Goal: Task Accomplishment & Management: Complete application form

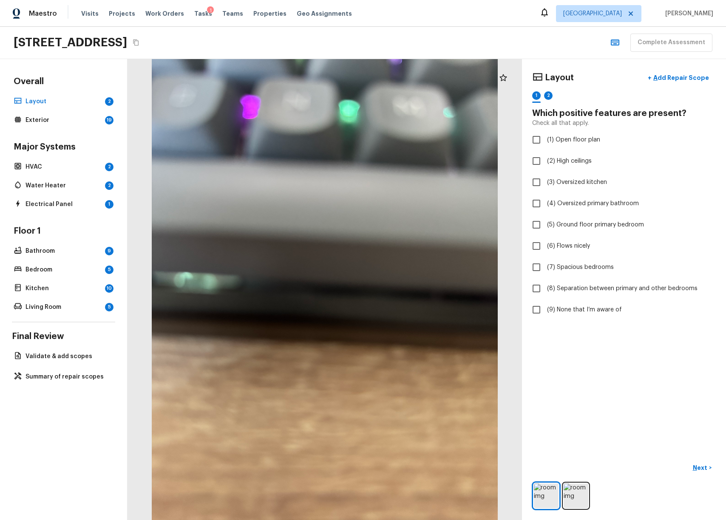
click at [612, 81] on div "Layout + Add Repair Scope" at bounding box center [624, 77] width 184 height 17
checkbox input "true"
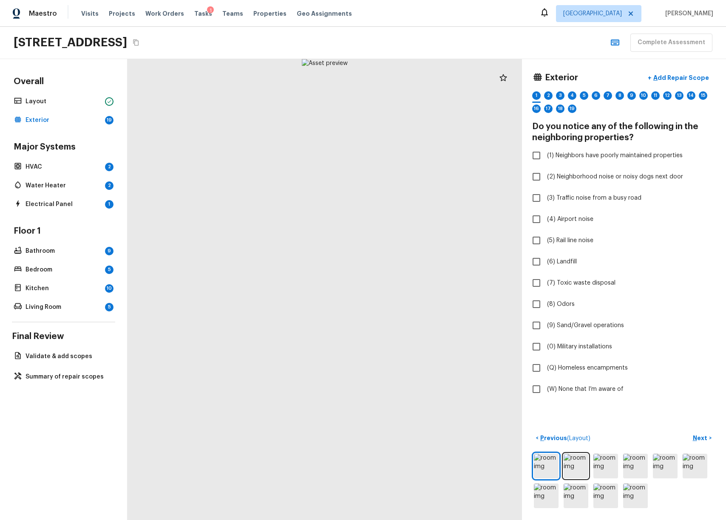
checkbox input "true"
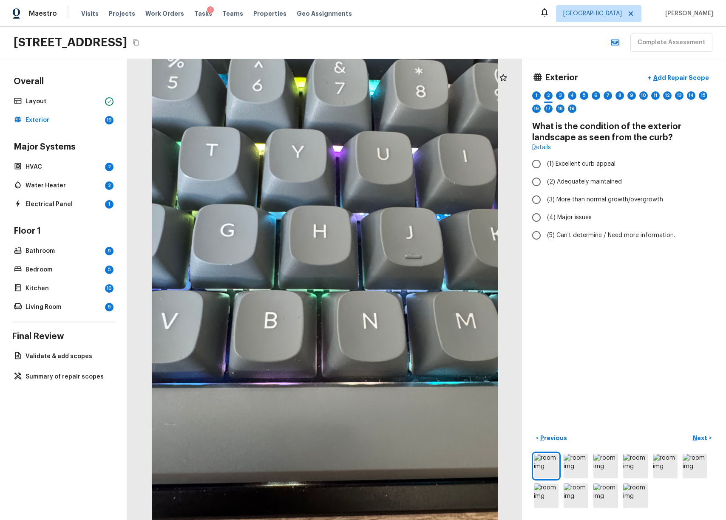
radio input "true"
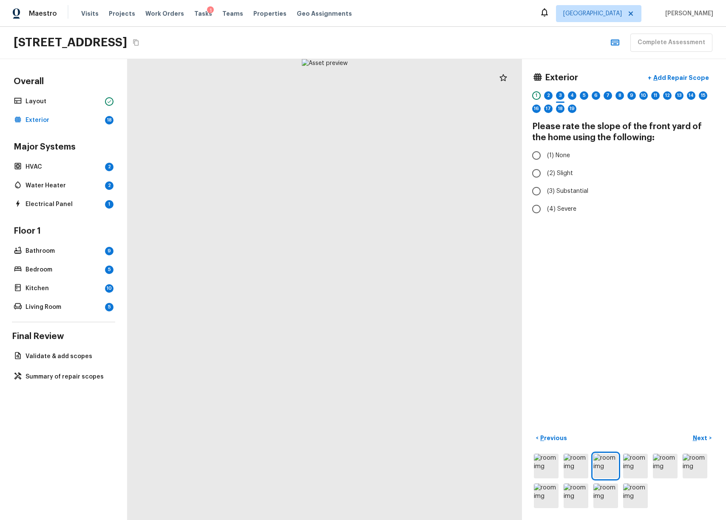
radio input "true"
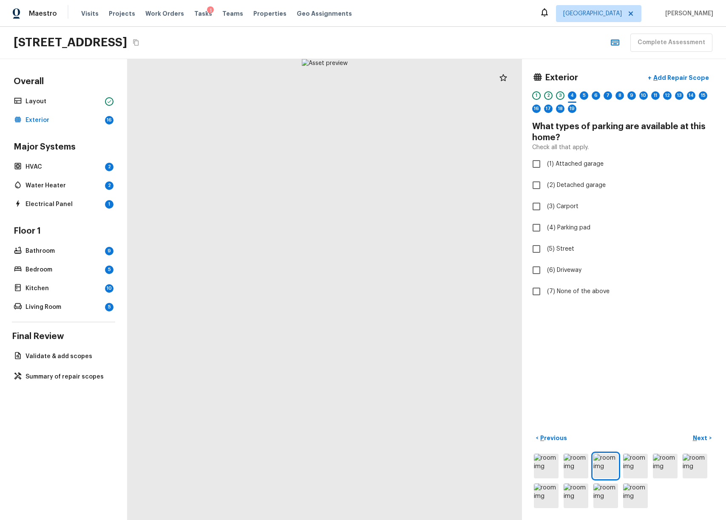
checkbox input "true"
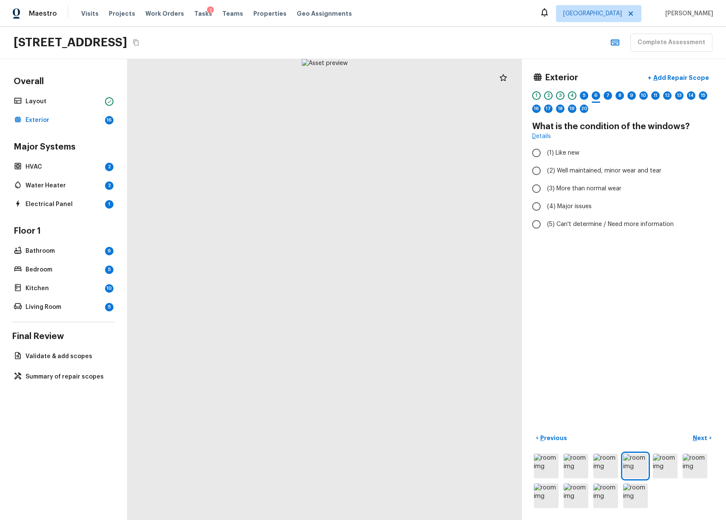
radio input "true"
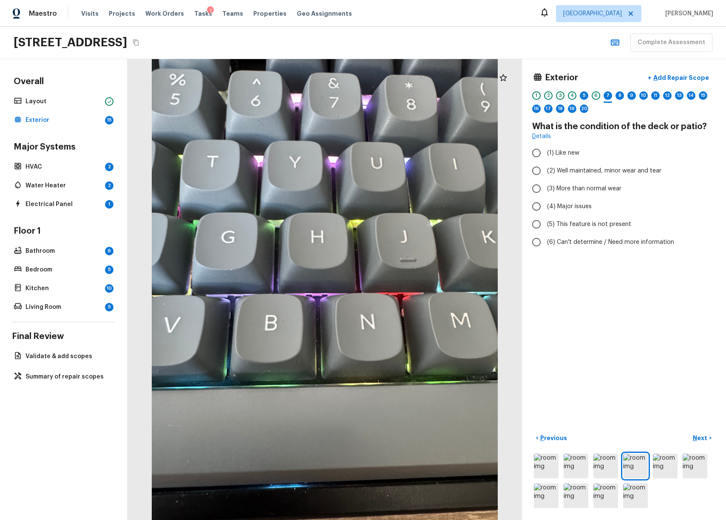
radio input "true"
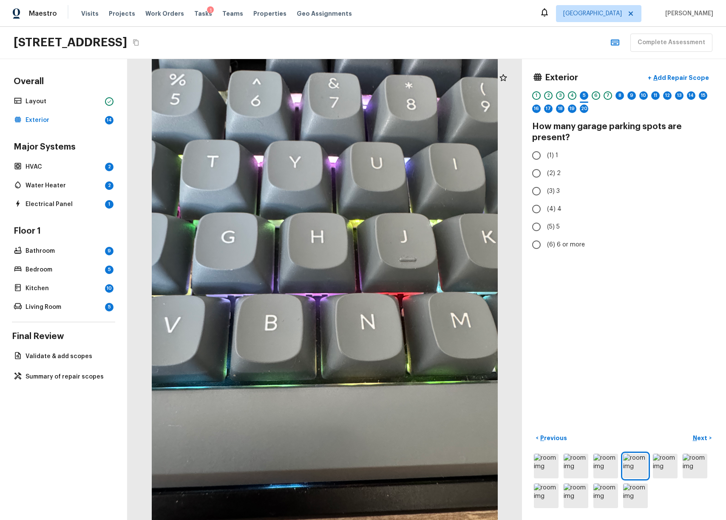
radio input "true"
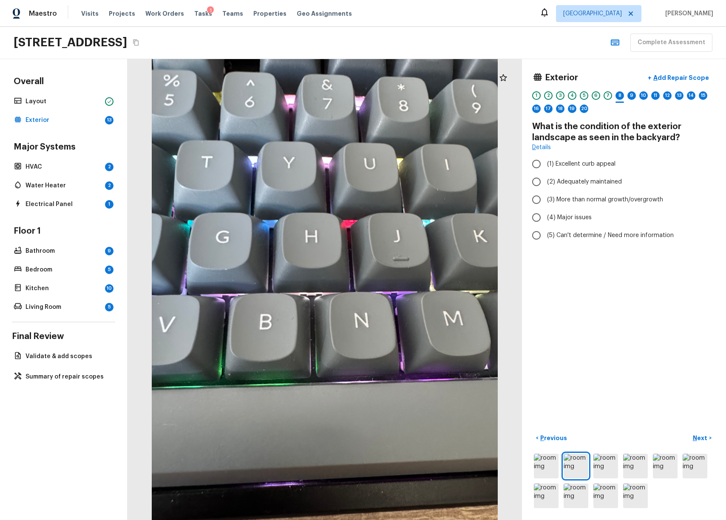
radio input "true"
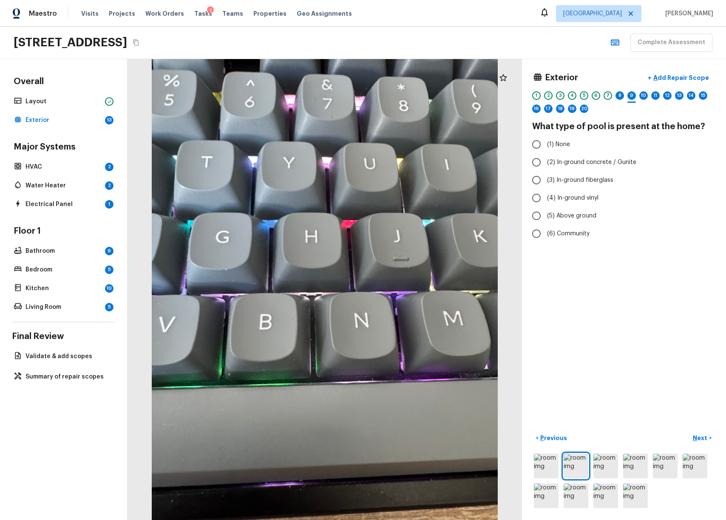
radio input "true"
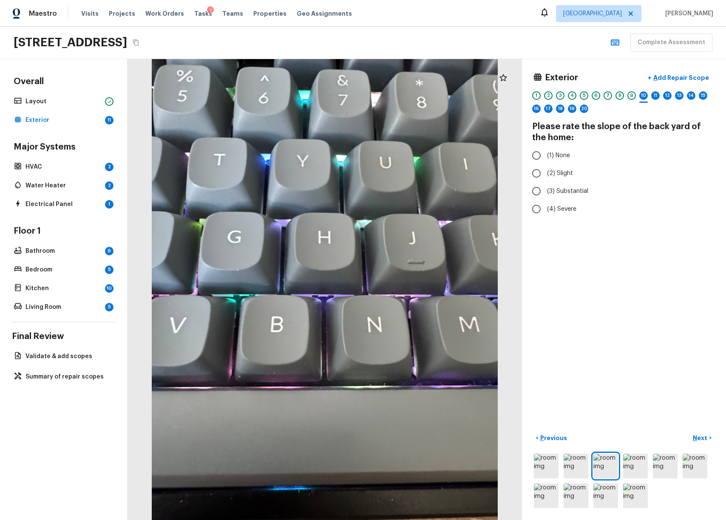
radio input "true"
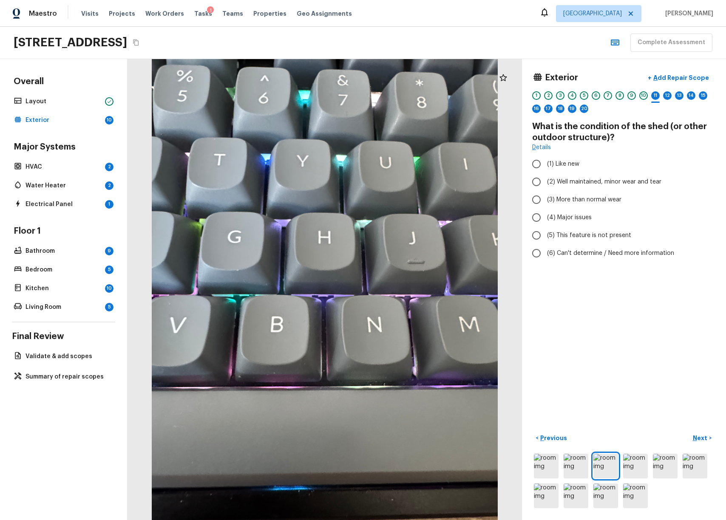
radio input "true"
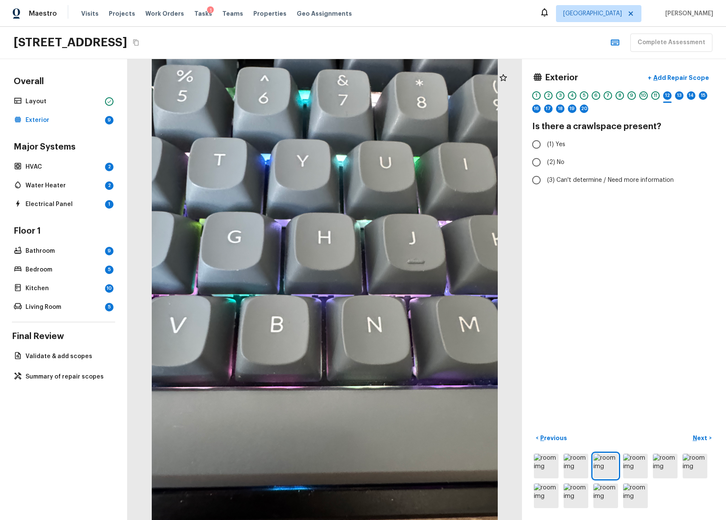
radio input "true"
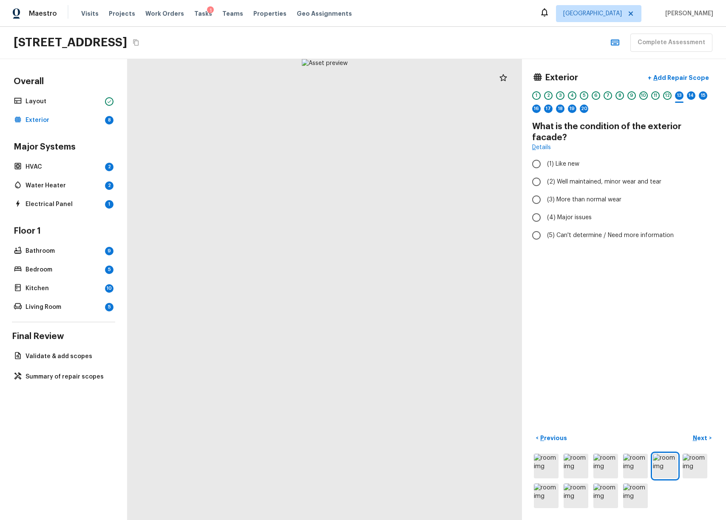
radio input "true"
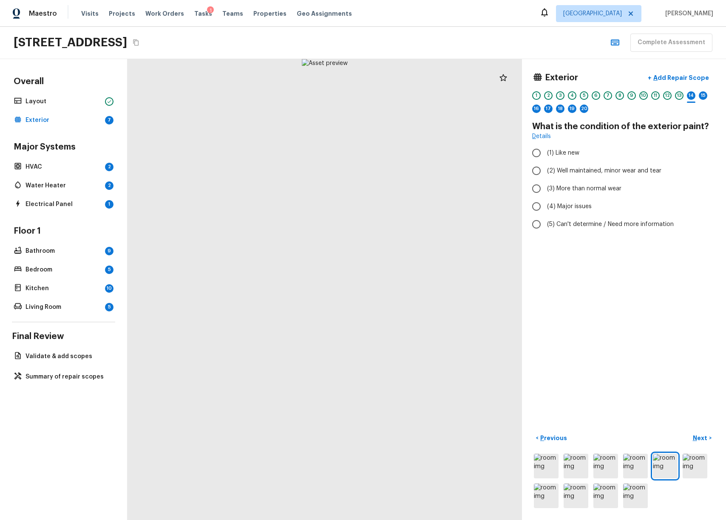
radio input "true"
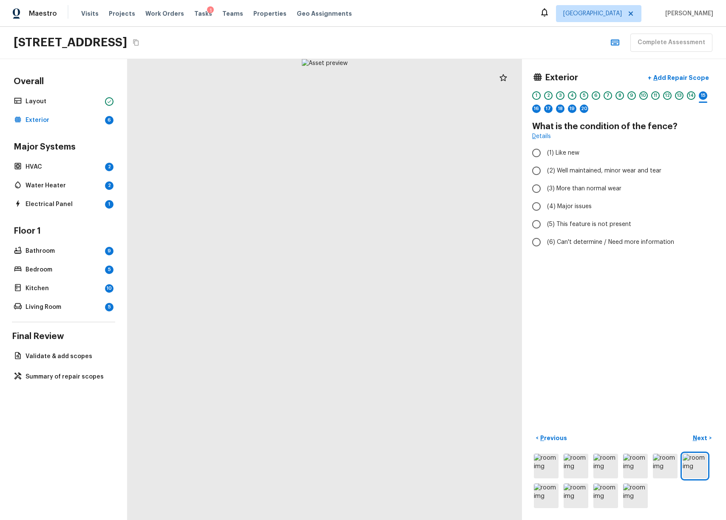
radio input "true"
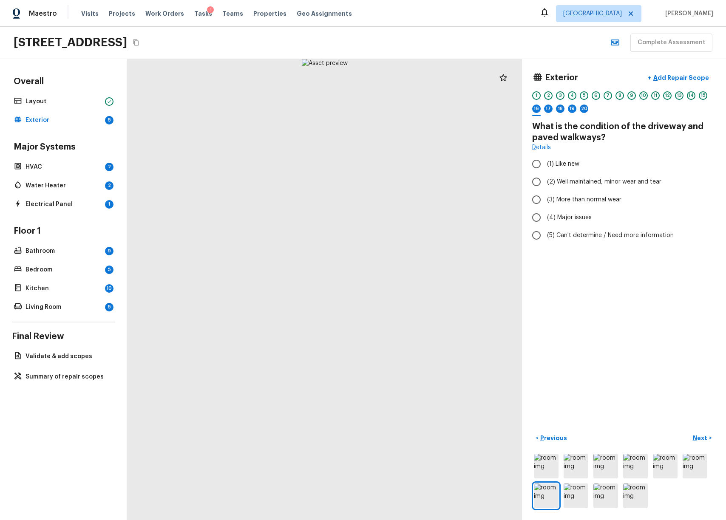
radio input "true"
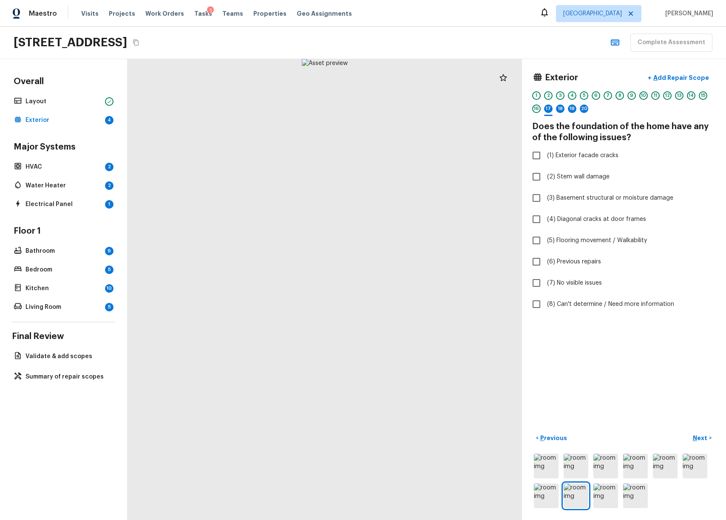
checkbox input "true"
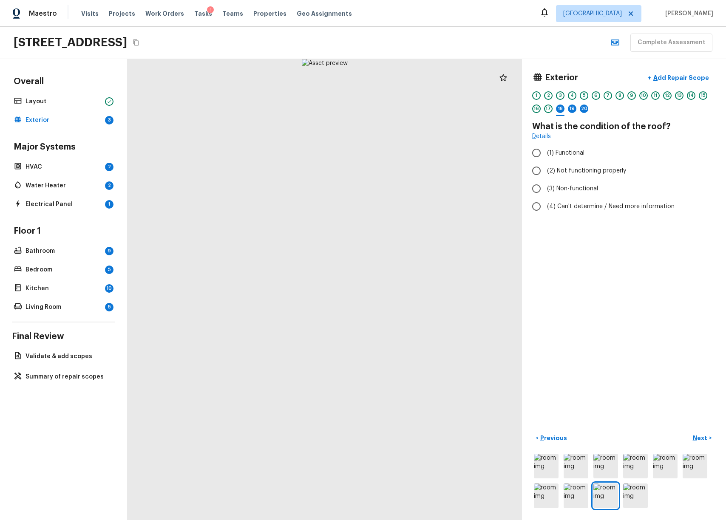
radio input "true"
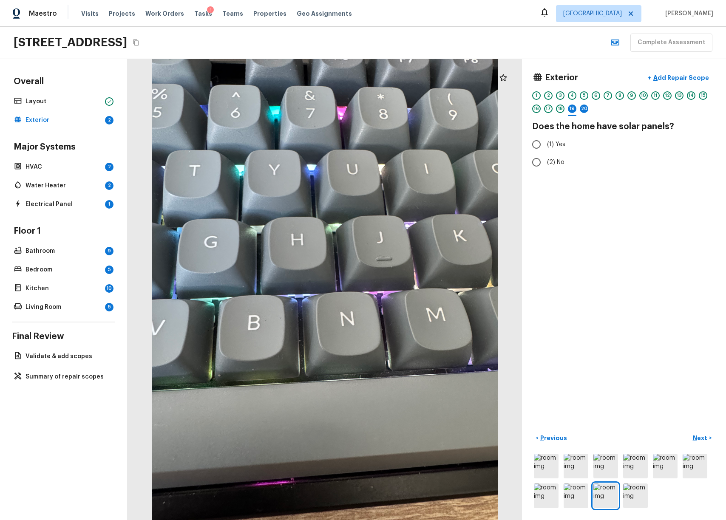
radio input "true"
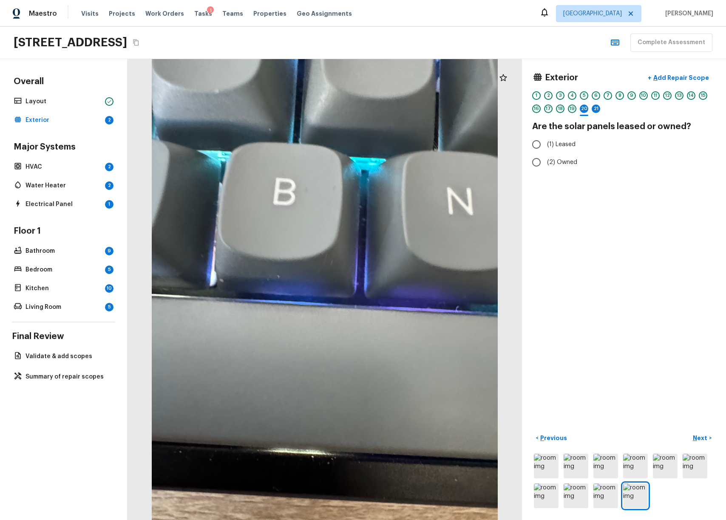
radio input "true"
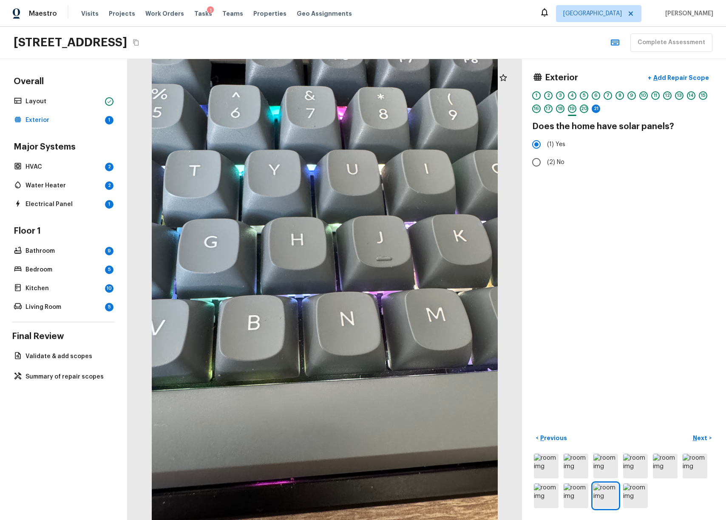
click at [592, 113] on div "21" at bounding box center [596, 111] width 8 height 13
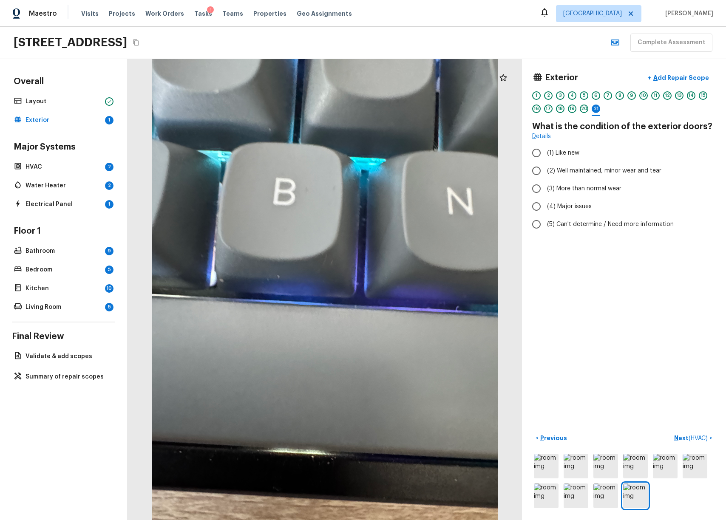
radio input "true"
click at [659, 81] on p "Add Repair Scope" at bounding box center [679, 78] width 57 height 8
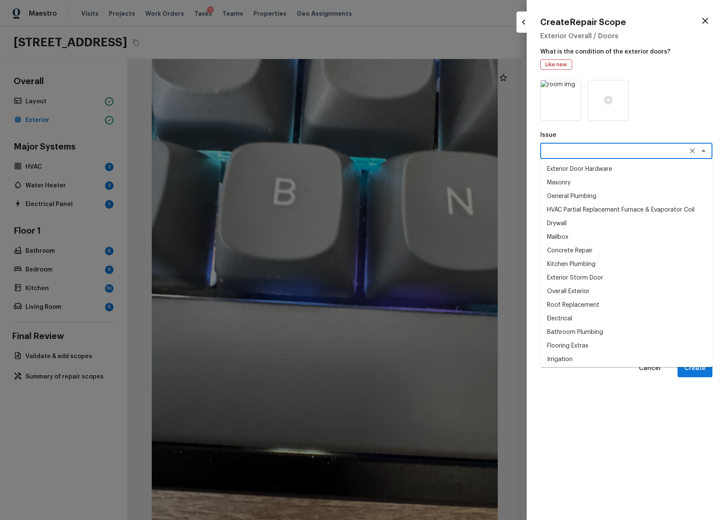
click at [572, 154] on textarea at bounding box center [614, 151] width 141 height 8
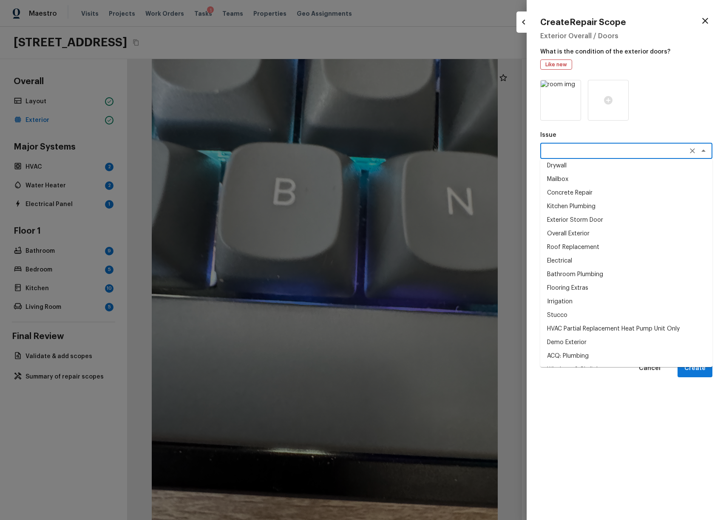
scroll to position [130, 0]
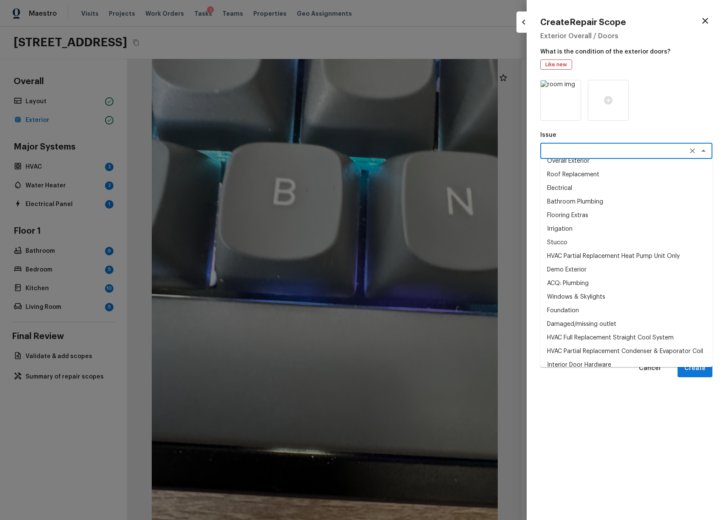
type textarea "e"
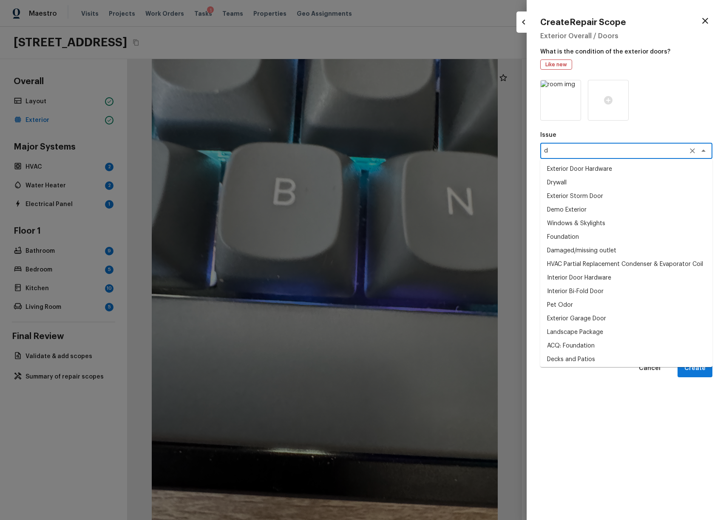
type textarea "d"
click at [707, 22] on icon "button" at bounding box center [705, 21] width 10 height 10
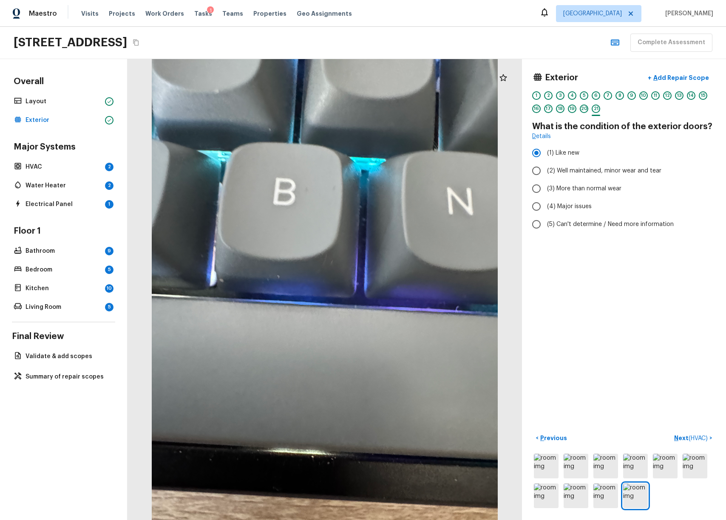
click at [619, 314] on div "Exterior + Add Repair Scope 1 2 3 4 5 6 7 8 9 10 11 12 13 14 15 16 17 18 19 20 …" at bounding box center [624, 289] width 204 height 461
click at [688, 436] on span "( HVAC )" at bounding box center [697, 439] width 19 height 6
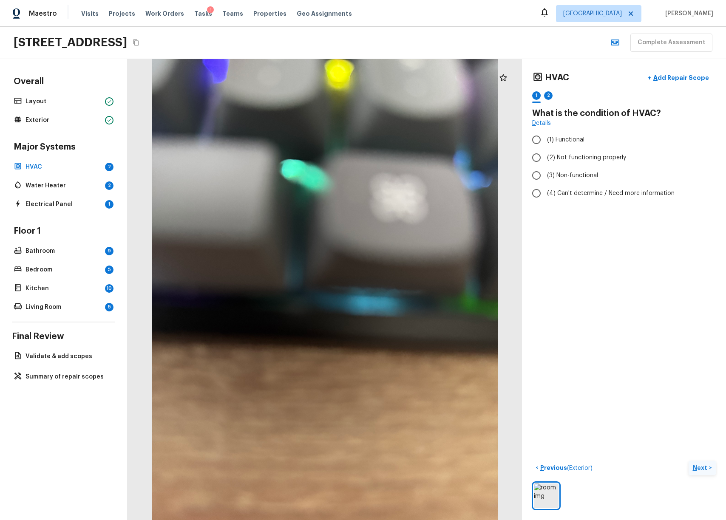
radio input "true"
click at [690, 77] on p "Add Repair Scope" at bounding box center [679, 78] width 57 height 8
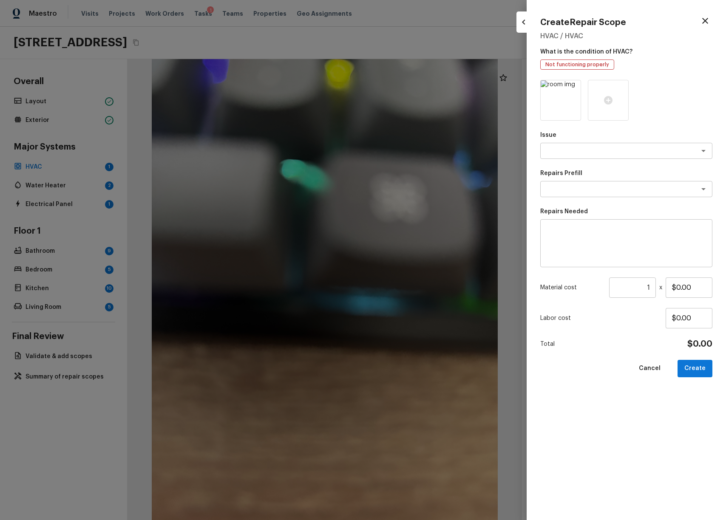
click at [607, 141] on div "Issue x ​" at bounding box center [626, 145] width 172 height 28
click at [607, 148] on textarea at bounding box center [614, 151] width 141 height 8
type textarea "HVAC Partial Replacement Heat Pump Unit Only"
click at [580, 180] on div "Repairs Prefill x ​" at bounding box center [626, 183] width 172 height 28
click at [584, 192] on textarea at bounding box center [614, 189] width 141 height 8
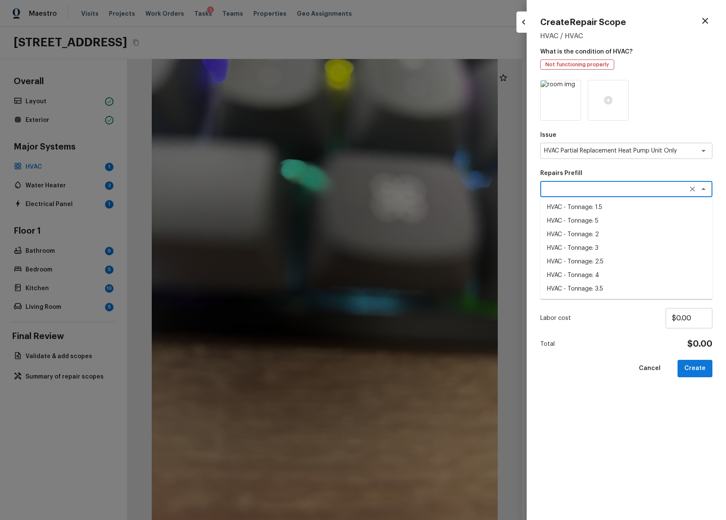
click at [589, 241] on li "HVAC - Tonnage: 2" at bounding box center [626, 235] width 172 height 14
type textarea "HVAC - Tonnage: 2"
type textarea "Replace 2 Ton Heat Pump. SEER2 14.3 Heat Pump Material: Digital 2/1 Thermostat,…"
type input "$2,021.00"
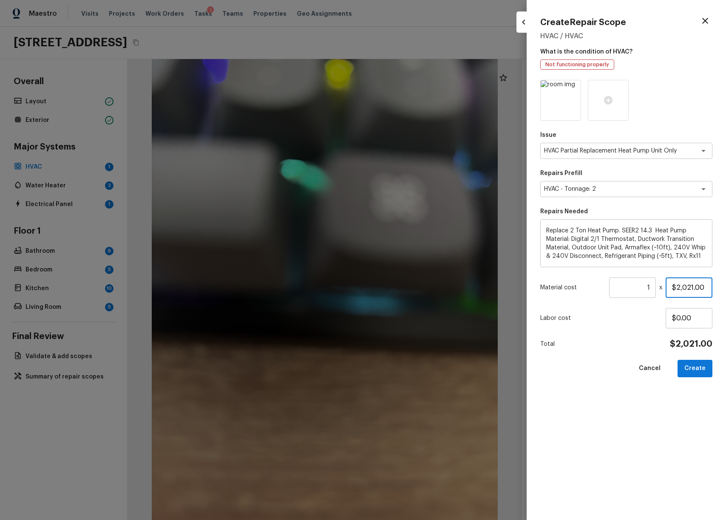
click at [683, 281] on input "$2,021.00" at bounding box center [689, 288] width 47 height 20
click at [646, 314] on p "Labor cost" at bounding box center [602, 318] width 125 height 8
click at [683, 315] on input "$0.00" at bounding box center [689, 318] width 47 height 20
type input "$200.00"
click at [603, 393] on div "Issue HVAC Partial Replacement Heat Pump Unit Only x ​ Repairs Prefill HVAC - T…" at bounding box center [626, 293] width 172 height 427
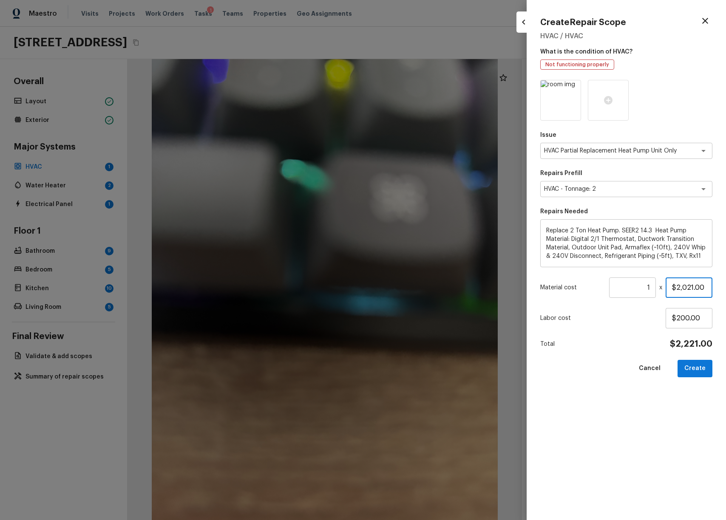
click at [699, 293] on input "$2,021.00" at bounding box center [689, 288] width 47 height 20
type input "$2,000.00"
click at [689, 365] on button "Create" at bounding box center [694, 368] width 35 height 17
type input "$0.00"
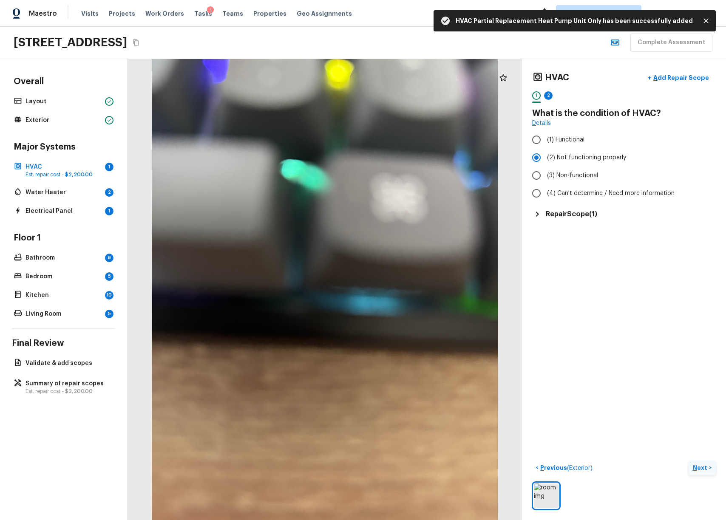
click at [589, 351] on div "HVAC + Add Repair Scope 1 2 What is the condition of HVAC? Details (1) Function…" at bounding box center [624, 289] width 204 height 461
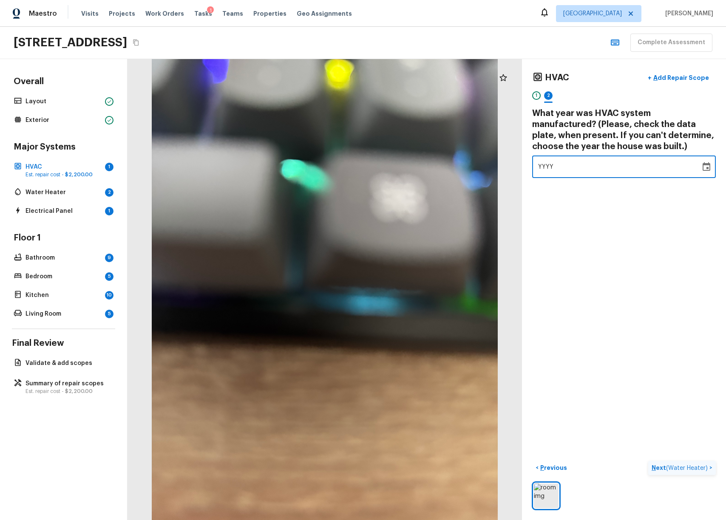
click at [586, 170] on div "YYYY" at bounding box center [616, 167] width 156 height 23
click at [709, 167] on div "YYYY ​" at bounding box center [624, 167] width 184 height 23
click at [701, 166] on icon "Choose date" at bounding box center [706, 167] width 10 height 10
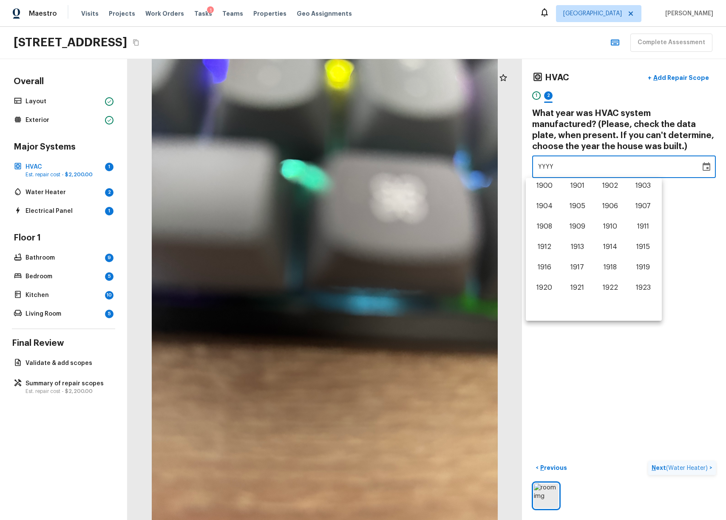
scroll to position [529, 0]
click at [580, 271] on button "2021" at bounding box center [577, 268] width 31 height 15
type input "2021"
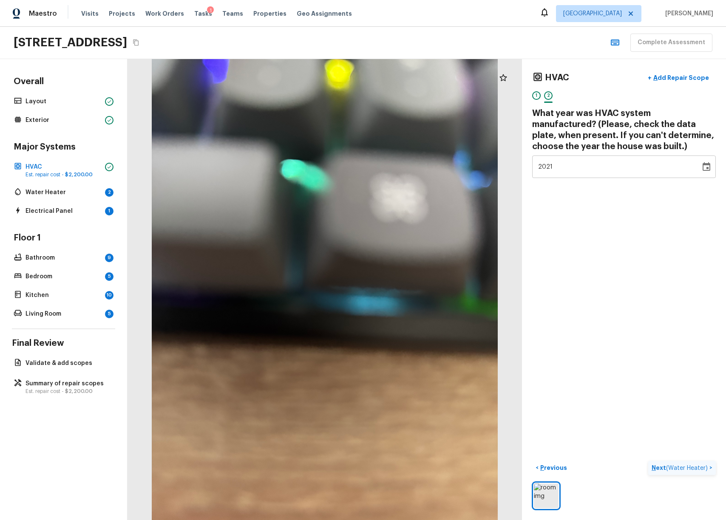
click at [679, 387] on div "HVAC + Add Repair Scope 1 2 What year was HVAC system manufactured? (Please, ch…" at bounding box center [624, 289] width 204 height 461
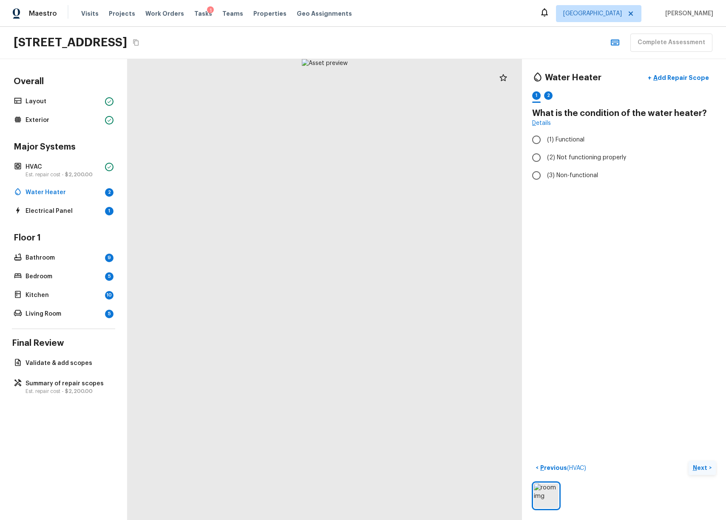
radio input "true"
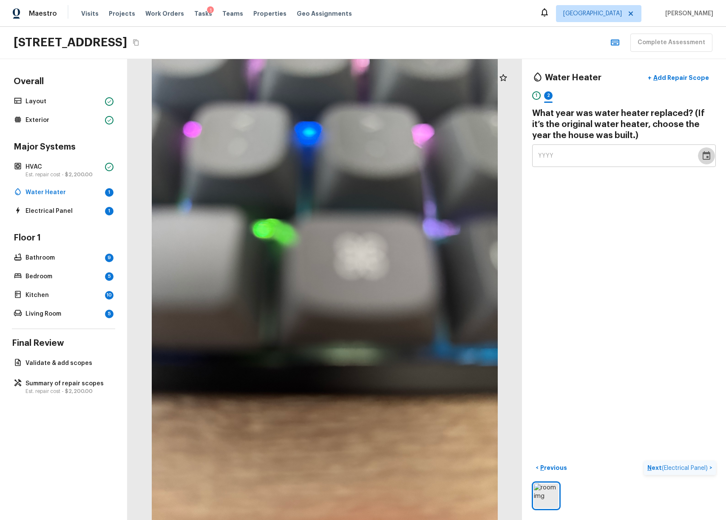
click at [701, 157] on icon "Choose date" at bounding box center [706, 156] width 10 height 10
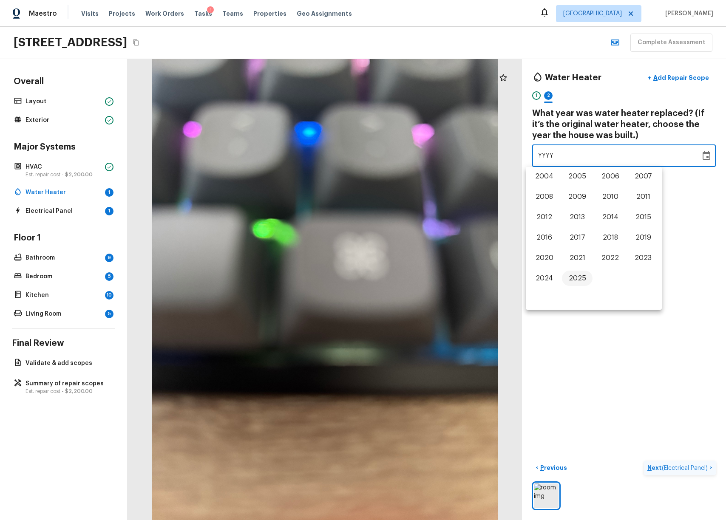
click at [581, 276] on button "2025" at bounding box center [577, 278] width 31 height 15
type input "2025"
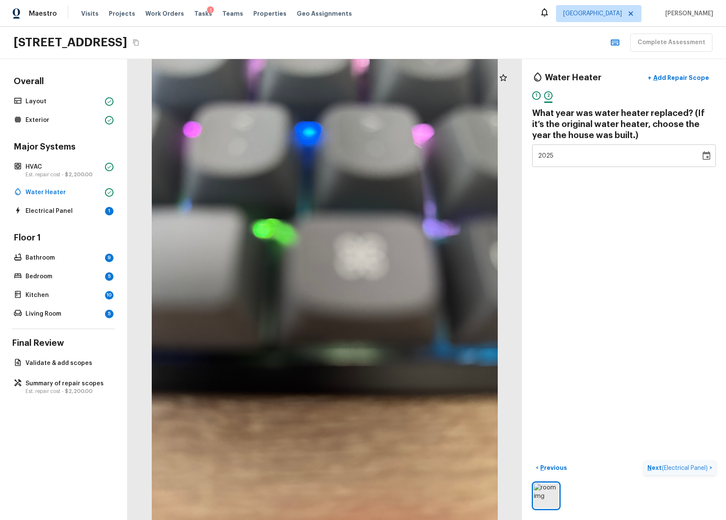
click at [652, 395] on div "Water Heater + Add Repair Scope 1 2 What year was water heater replaced? (If it…" at bounding box center [624, 289] width 204 height 461
click at [671, 465] on span "( Electrical Panel )" at bounding box center [685, 468] width 46 height 6
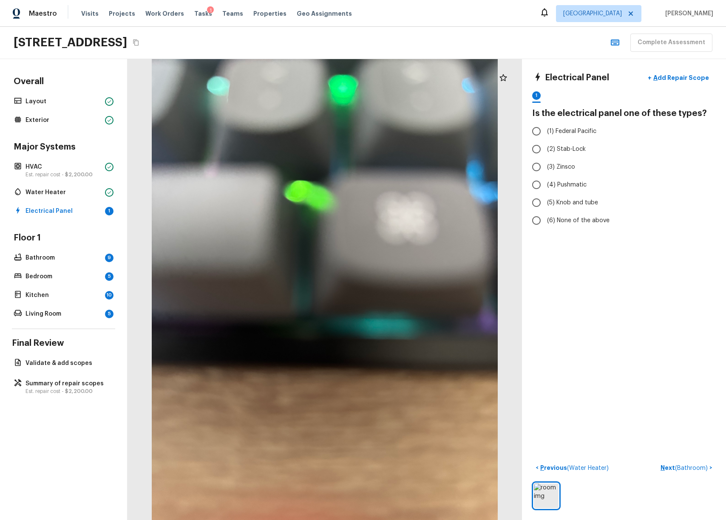
radio input "true"
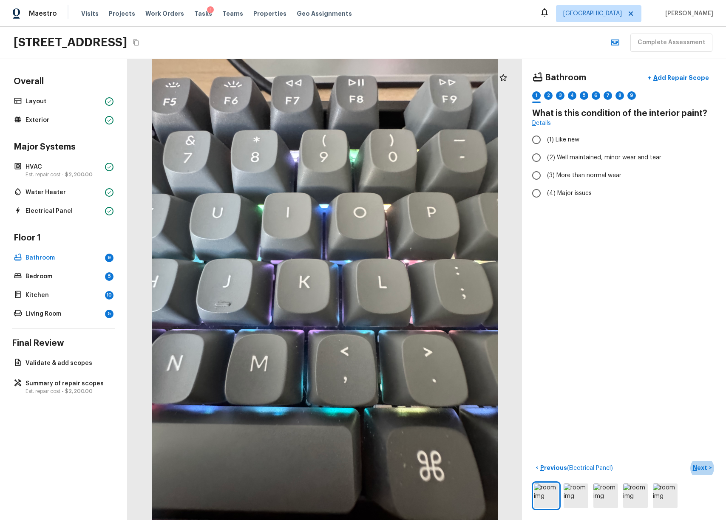
radio input "true"
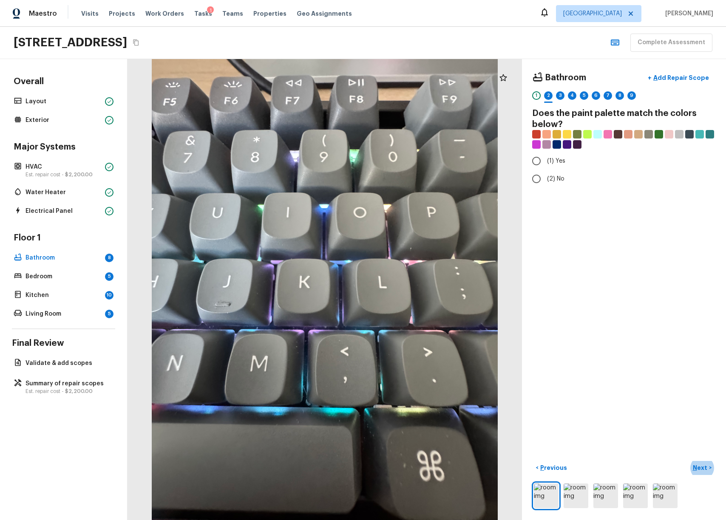
radio input "true"
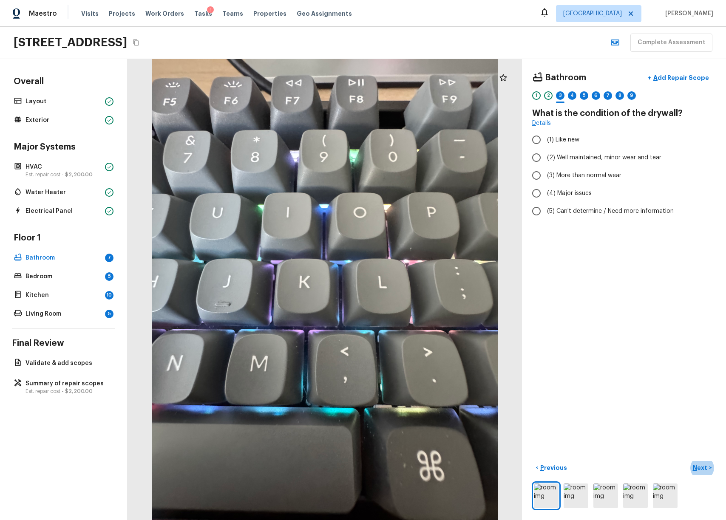
radio input "true"
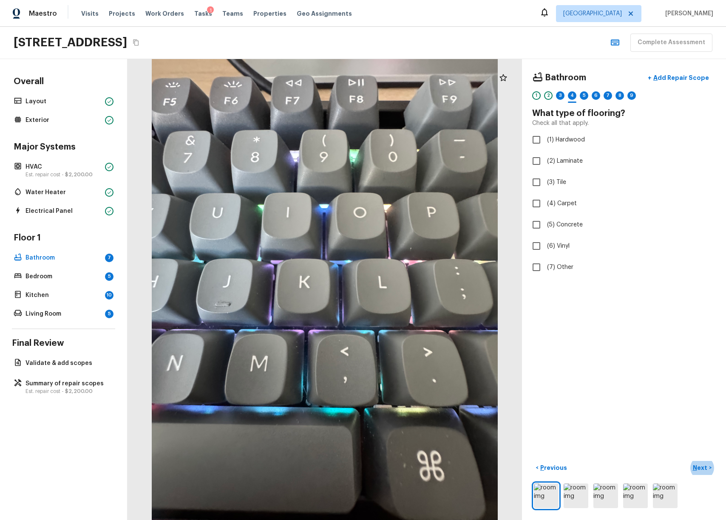
checkbox input "true"
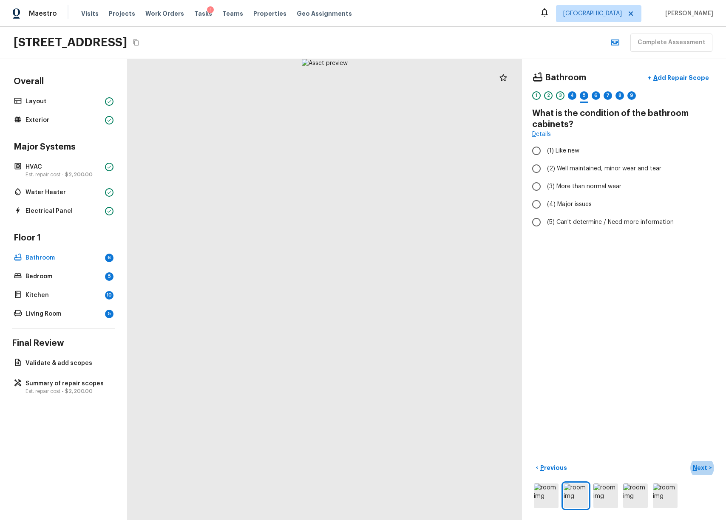
radio input "true"
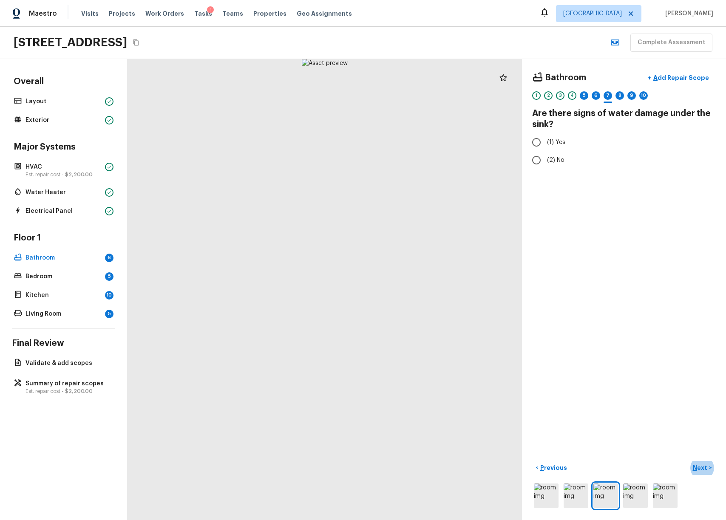
radio input "true"
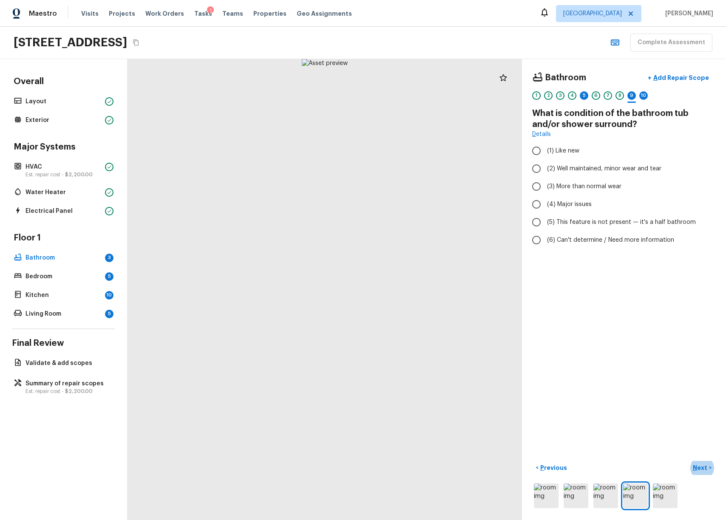
radio input "true"
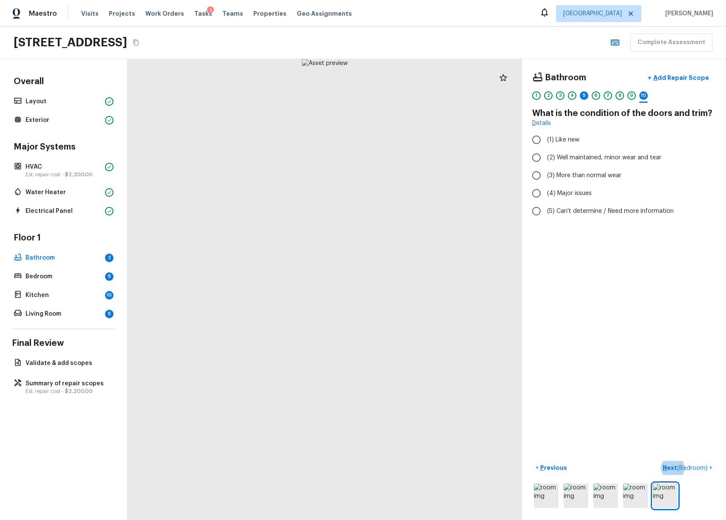
radio input "true"
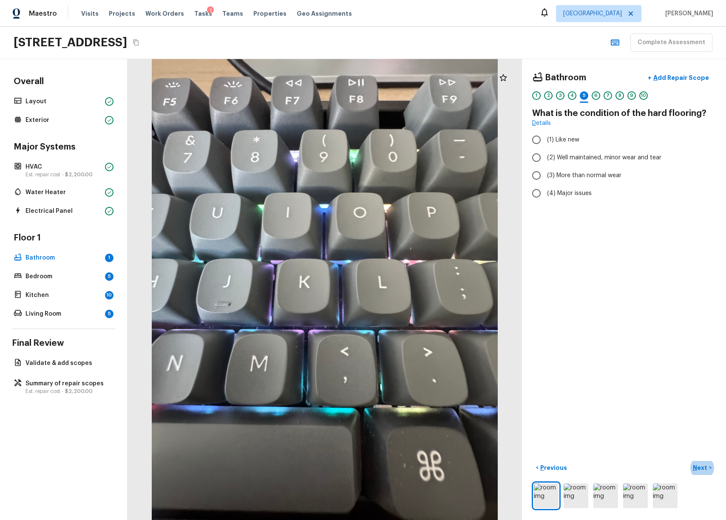
radio input "true"
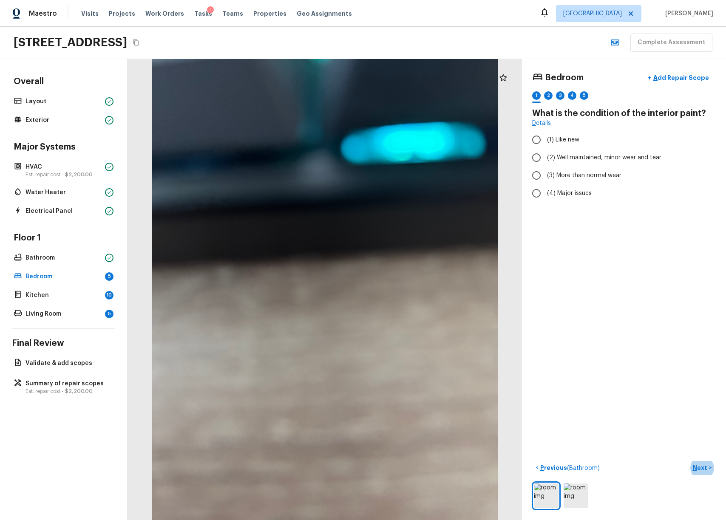
radio input "true"
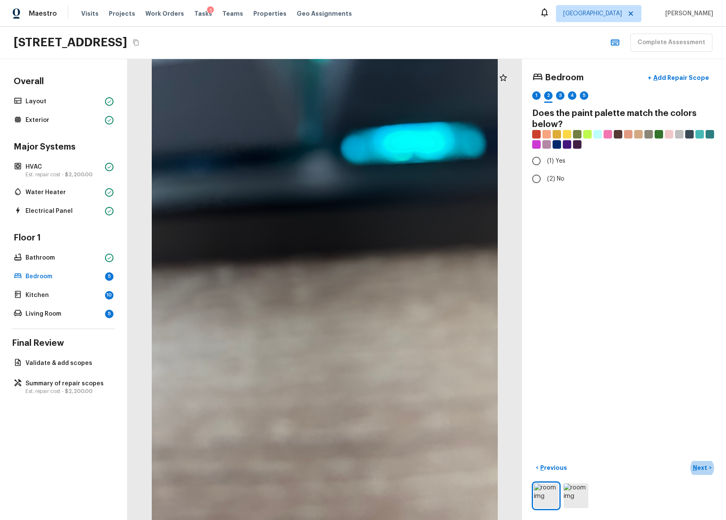
radio input "true"
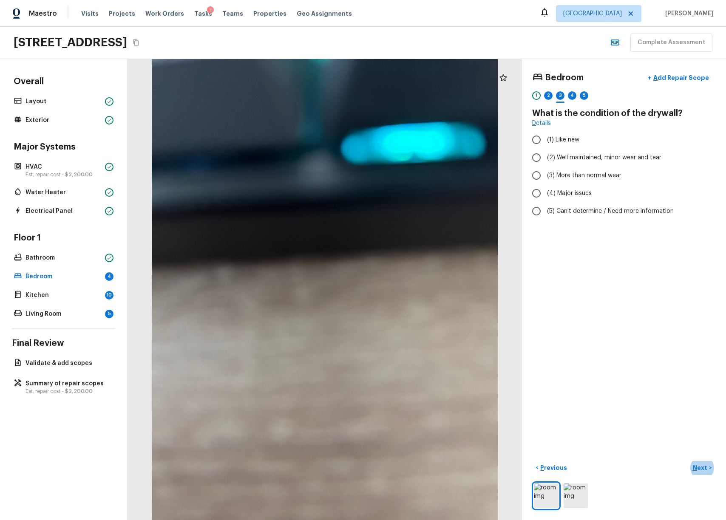
radio input "true"
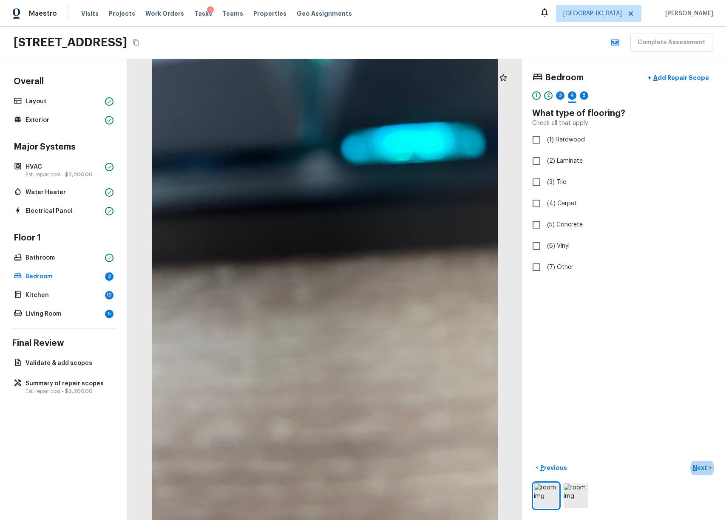
checkbox input "true"
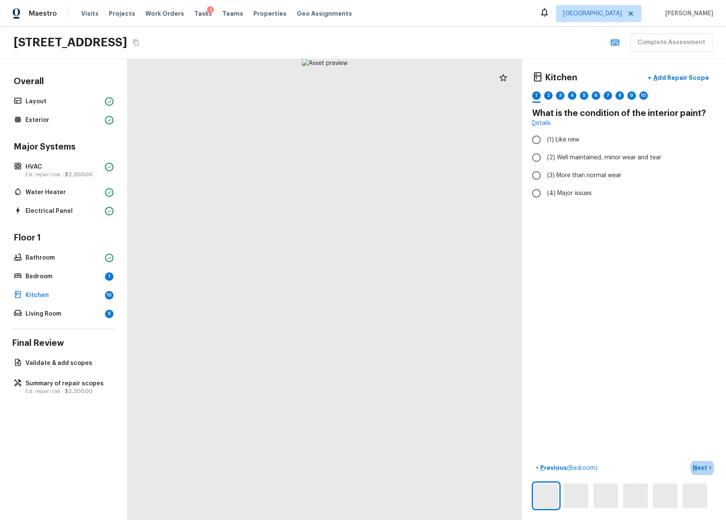
radio input "true"
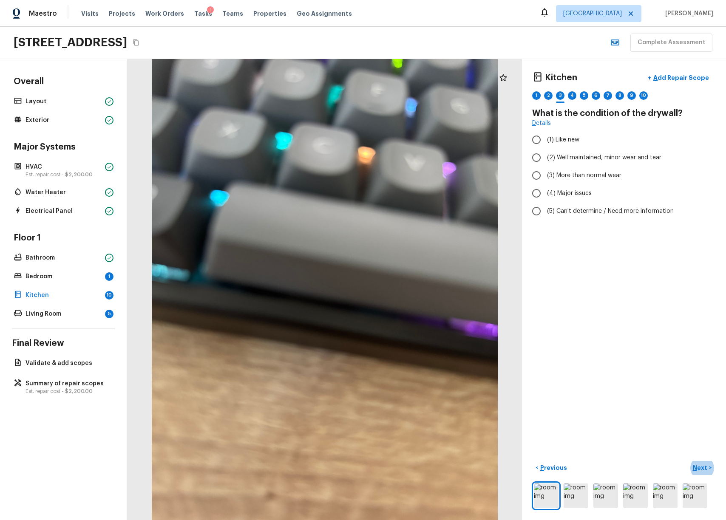
radio input "true"
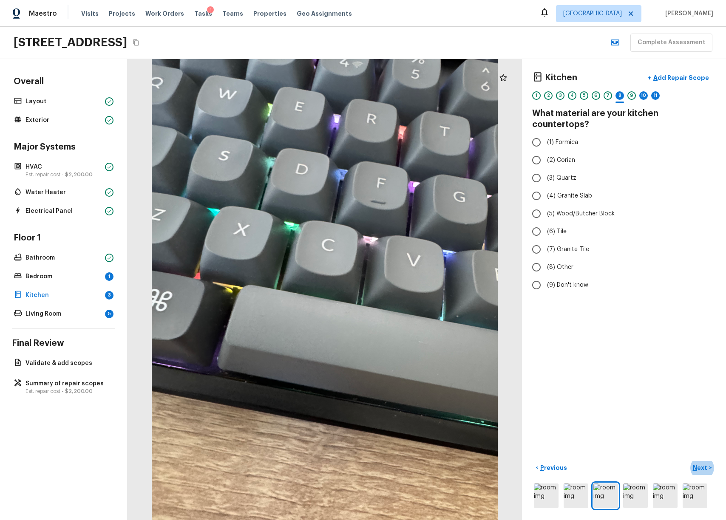
radio input "true"
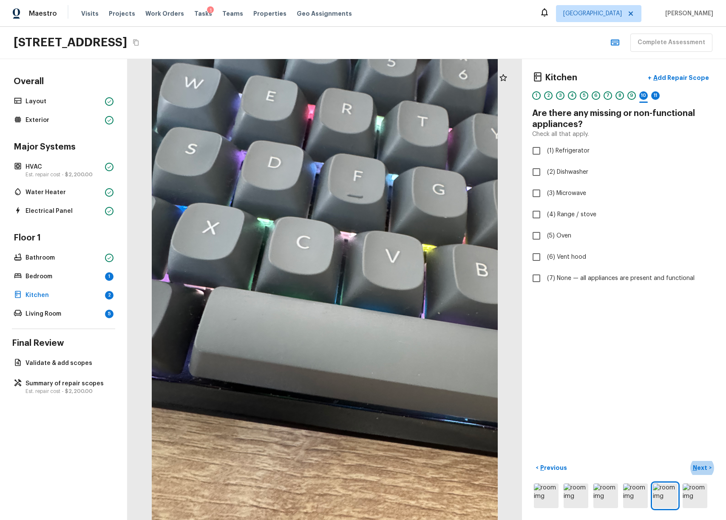
checkbox input "true"
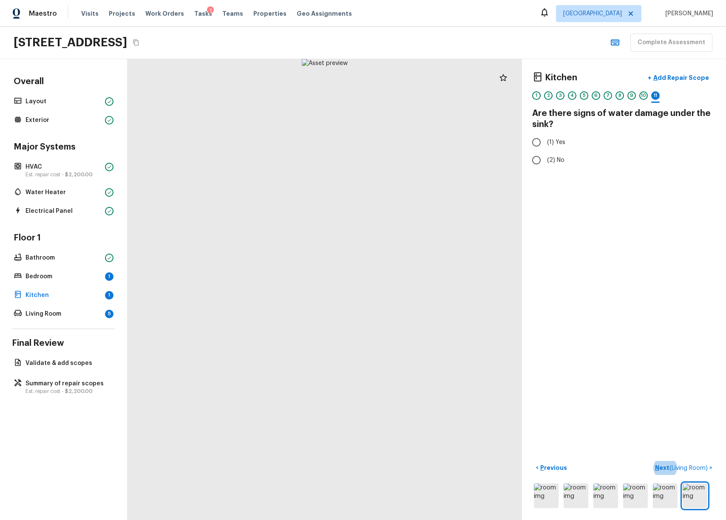
radio input "true"
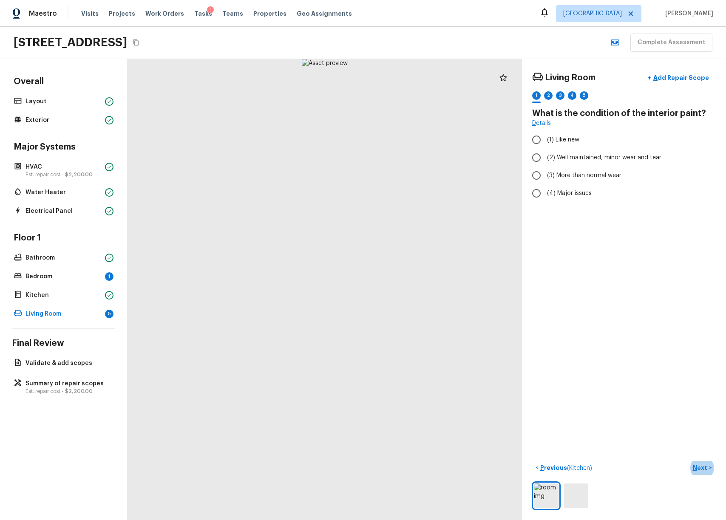
radio input "true"
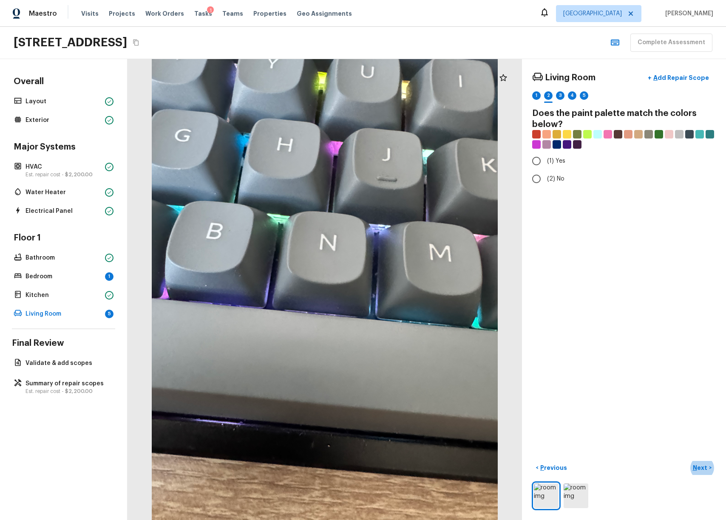
radio input "true"
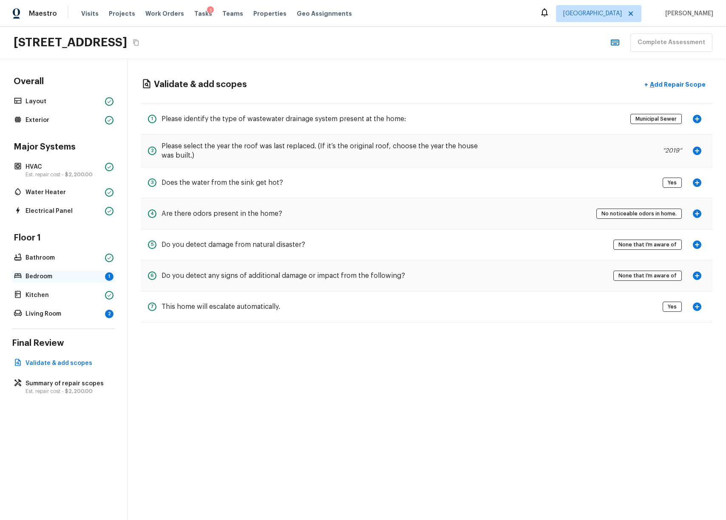
click at [61, 273] on p "Bedroom" at bounding box center [63, 276] width 76 height 8
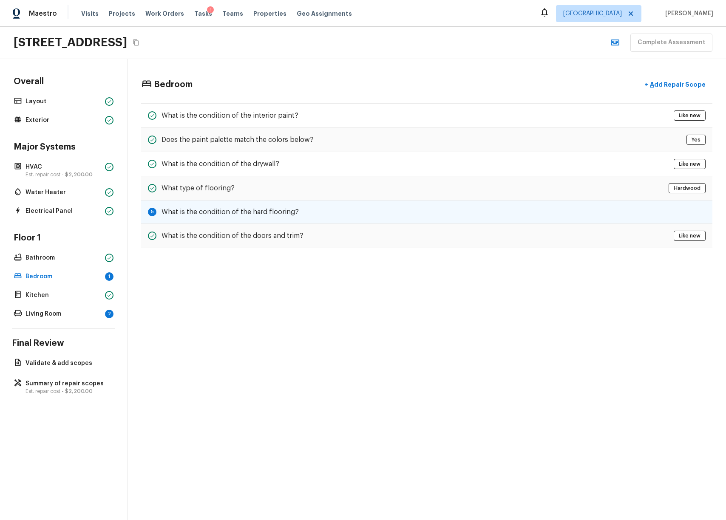
click at [166, 219] on div "5 What is the condition of the hard flooring?" at bounding box center [426, 212] width 571 height 23
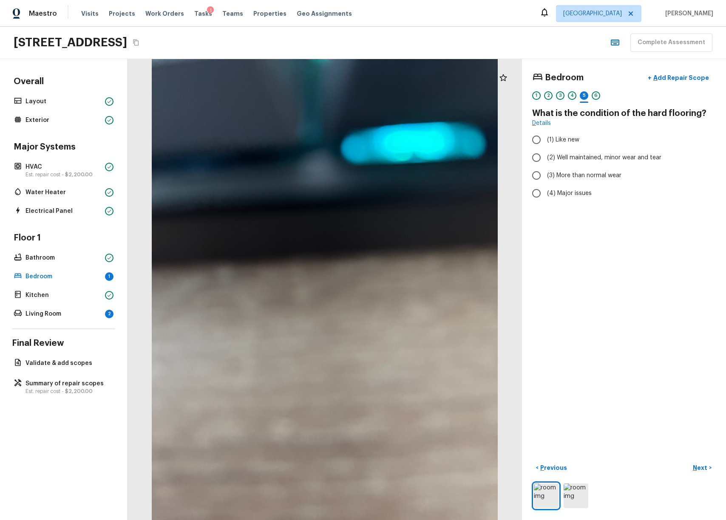
radio input "true"
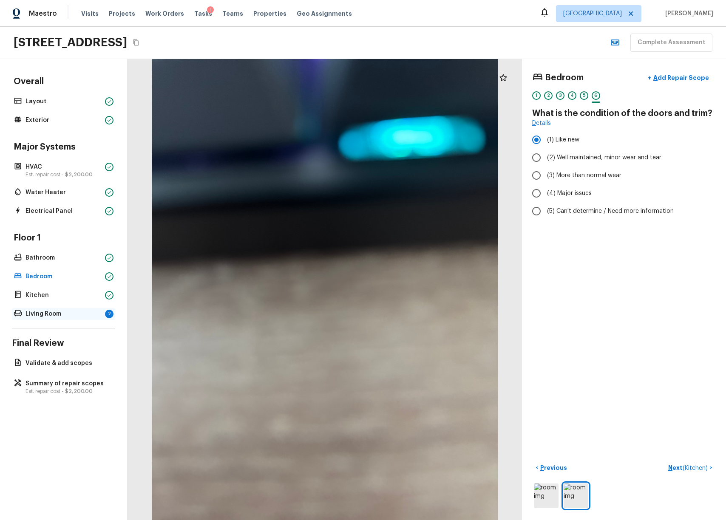
click at [42, 310] on p "Living Room" at bounding box center [63, 314] width 76 height 8
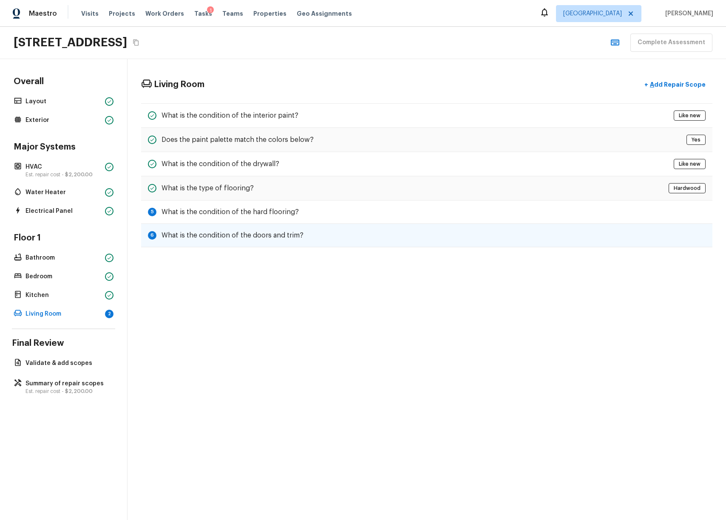
click at [296, 229] on div "6 What is the condition of the doors and trim?" at bounding box center [426, 235] width 571 height 23
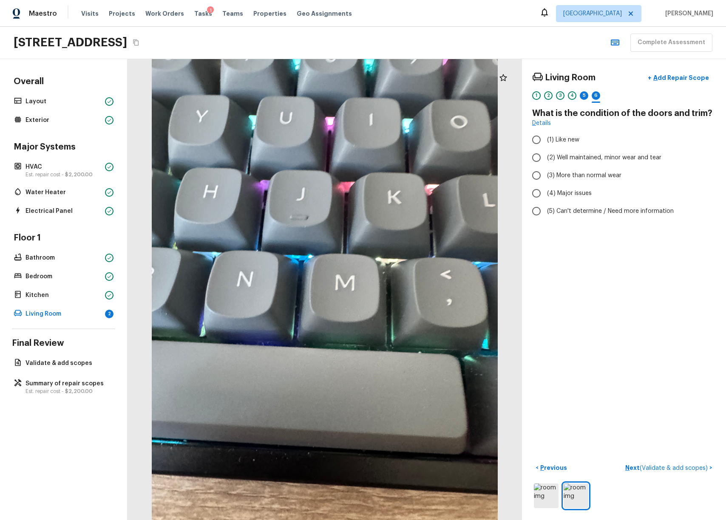
radio input "true"
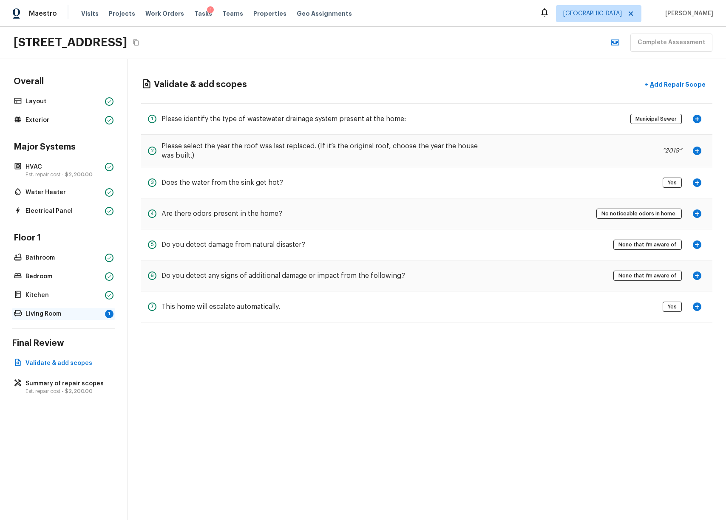
click at [51, 319] on div "Living Room 1" at bounding box center [63, 314] width 103 height 12
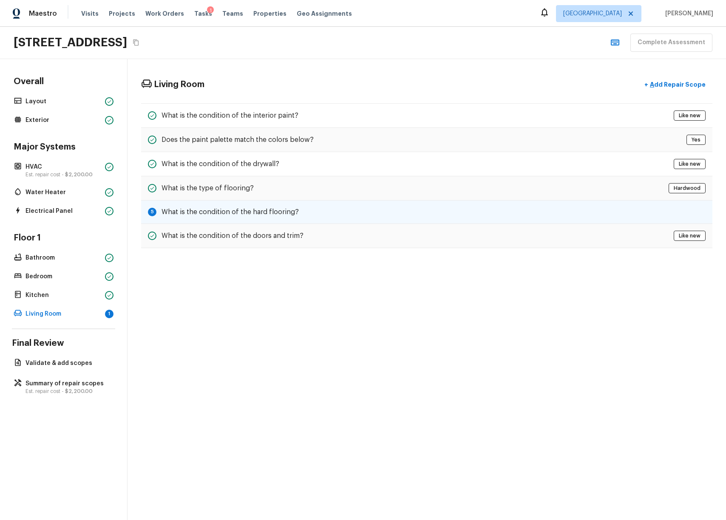
click at [474, 210] on div "5 What is the condition of the hard flooring?" at bounding box center [426, 212] width 571 height 23
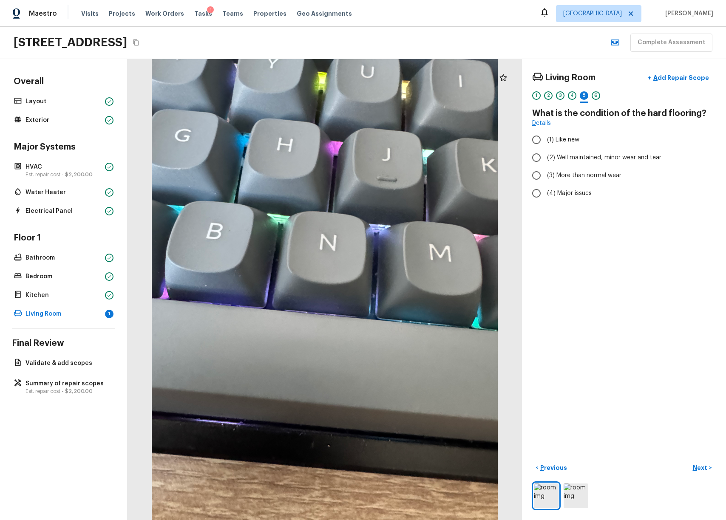
radio input "true"
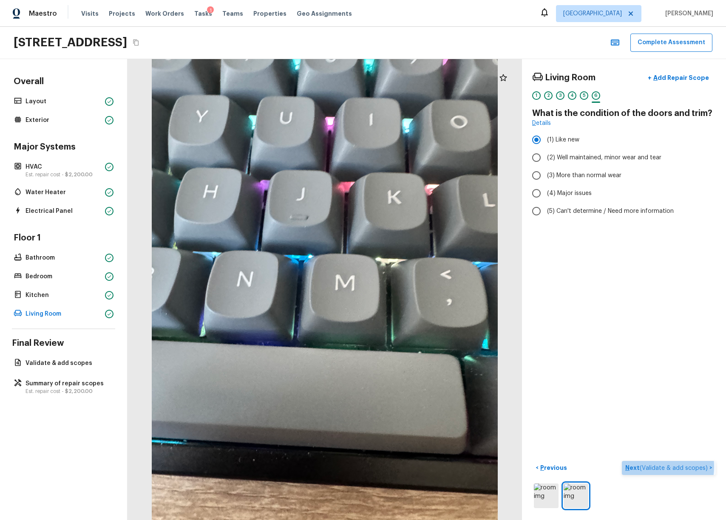
click at [648, 465] on span "( Validate & add scopes )" at bounding box center [674, 468] width 68 height 6
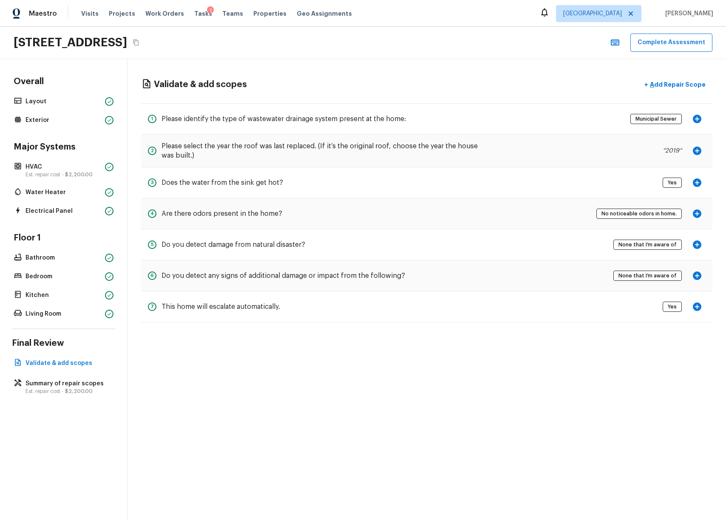
click at [385, 370] on div "Validate & add scopes + Add Repair Scope 1 Please identify the type of wastewat…" at bounding box center [426, 289] width 598 height 461
click at [657, 42] on button "Complete Assessment" at bounding box center [671, 43] width 82 height 18
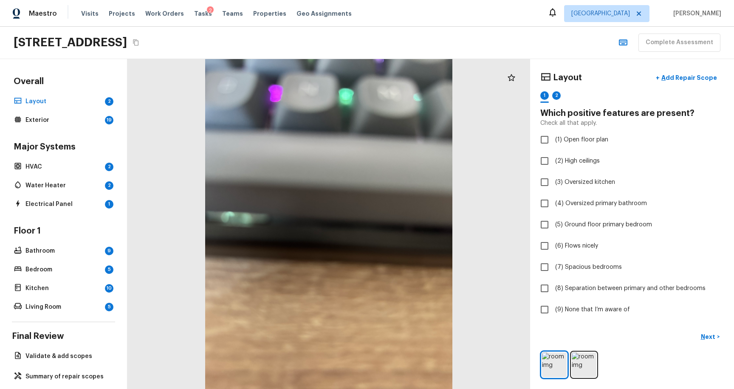
click at [142, 42] on button "Copy Address" at bounding box center [135, 42] width 11 height 11
